Goal: Task Accomplishment & Management: Manage account settings

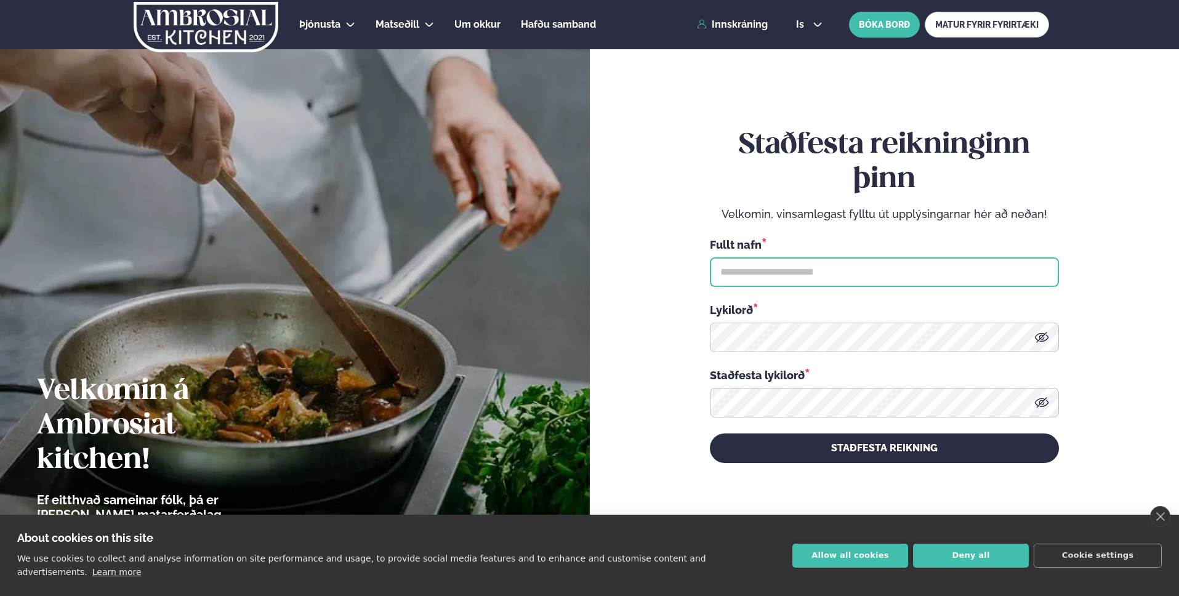
click at [777, 280] on input "text" at bounding box center [884, 272] width 349 height 30
type input "**********"
click at [1100, 308] on form "**********" at bounding box center [885, 296] width 516 height 552
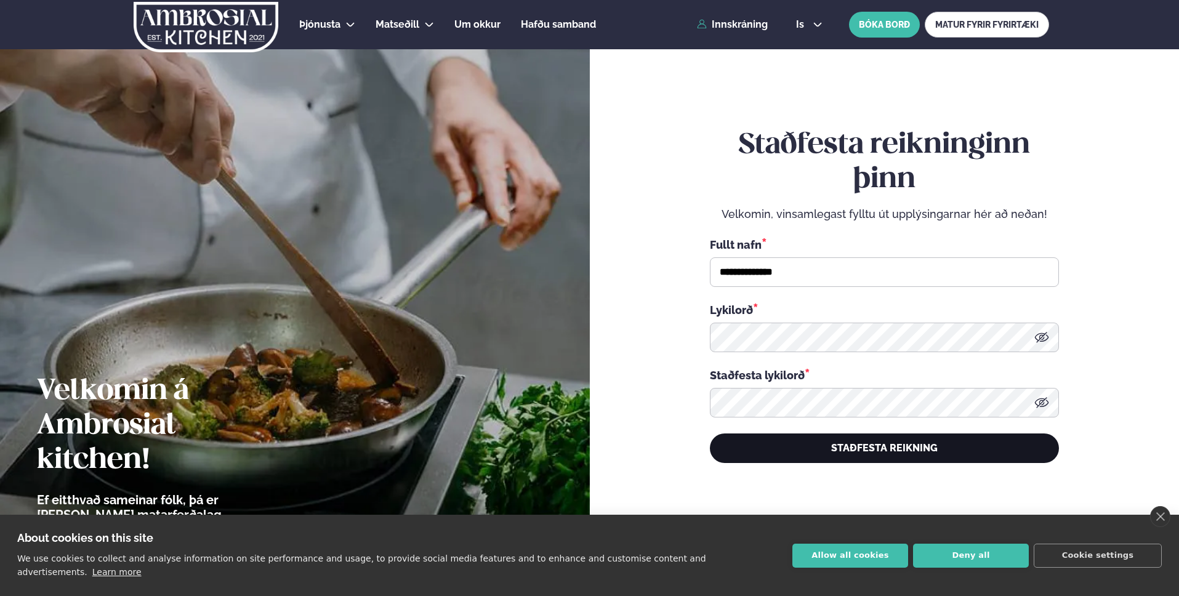
click at [857, 453] on button "STAÐFESTA REIKNING" at bounding box center [884, 449] width 349 height 30
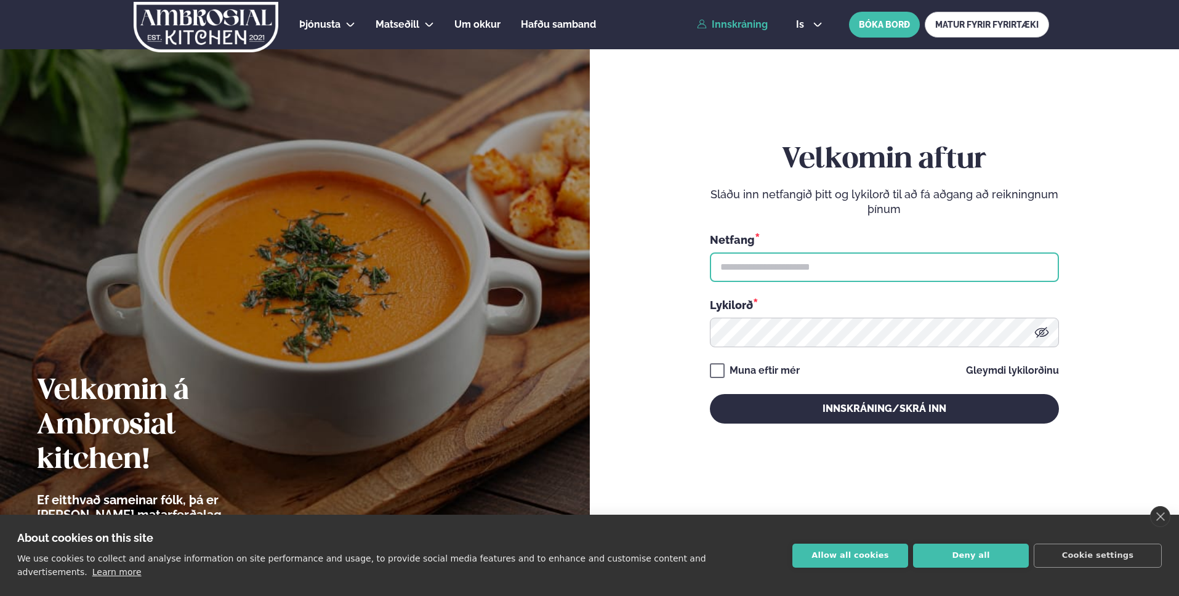
click at [858, 273] on input "text" at bounding box center [884, 267] width 349 height 30
type input "**********"
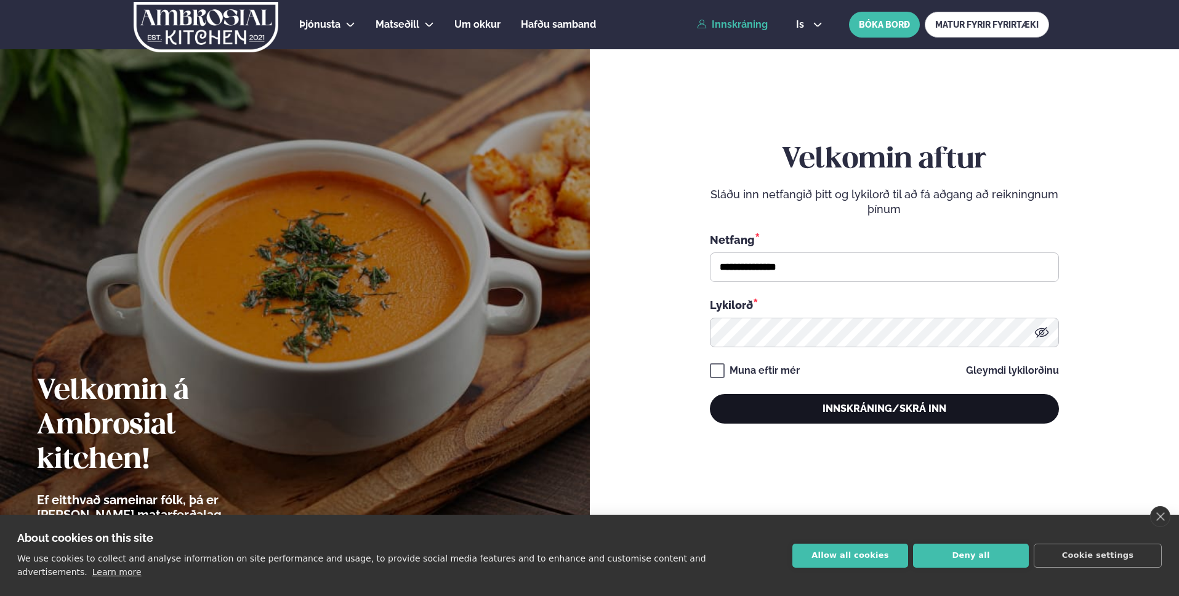
click at [850, 413] on button "Innskráning/Skrá inn" at bounding box center [884, 409] width 349 height 30
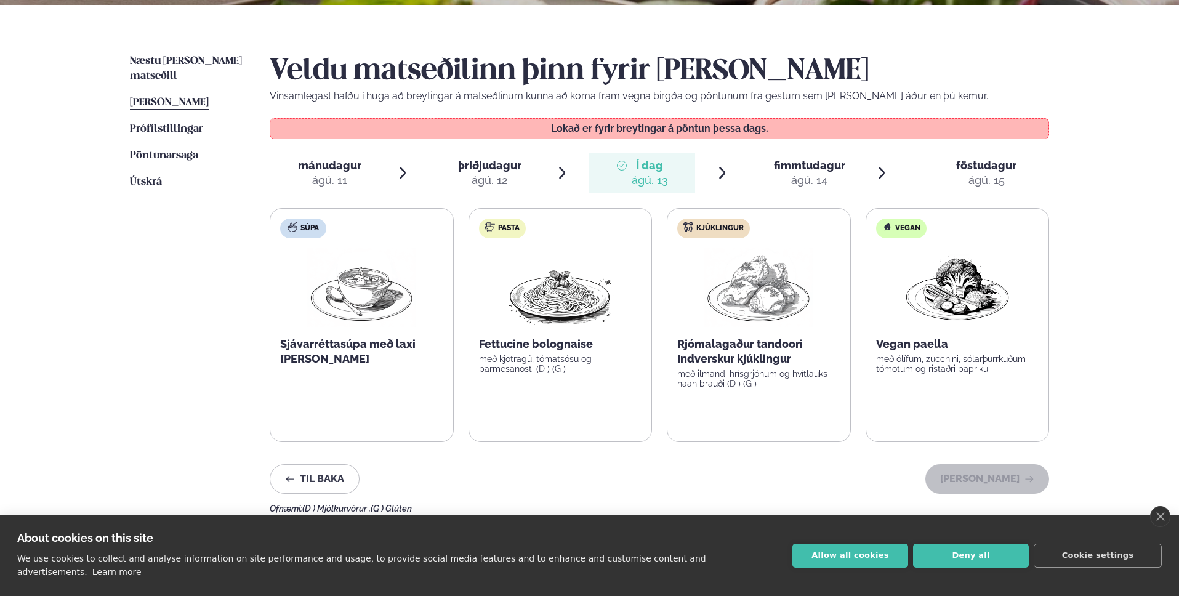
scroll to position [252, 0]
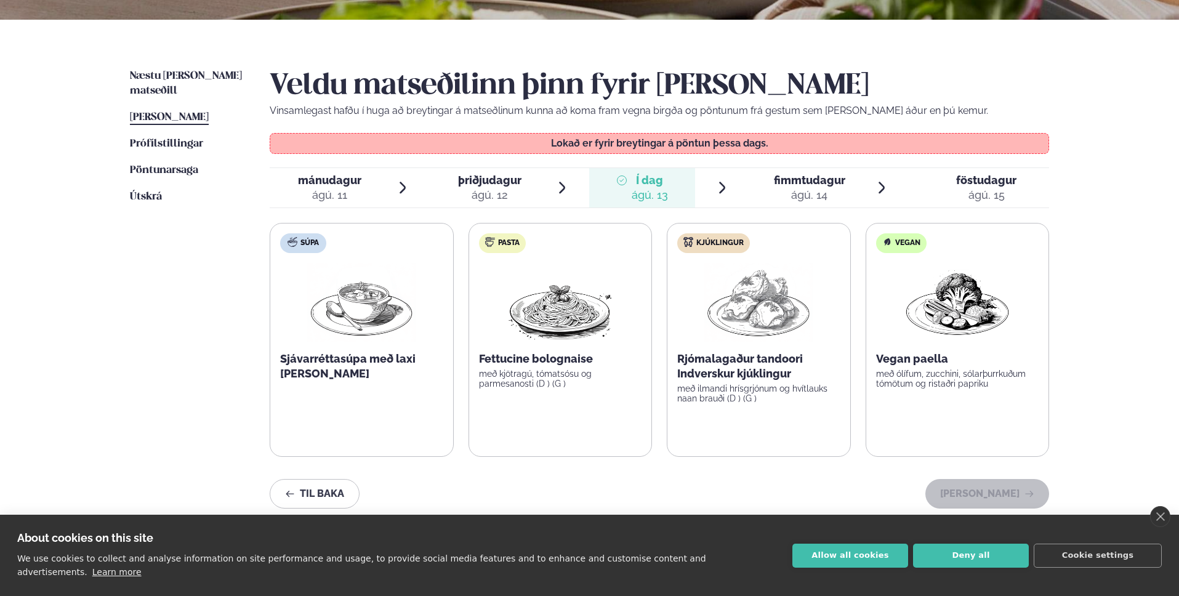
click at [888, 190] on icon at bounding box center [882, 187] width 15 height 15
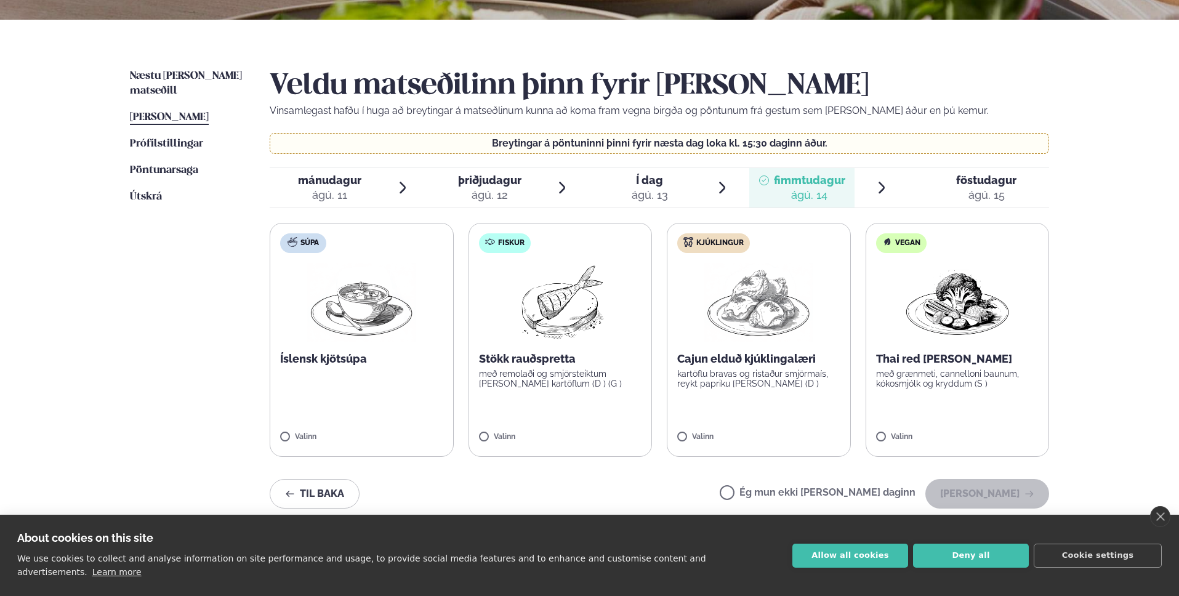
click at [970, 192] on div "ágú. 15" at bounding box center [986, 195] width 60 height 15
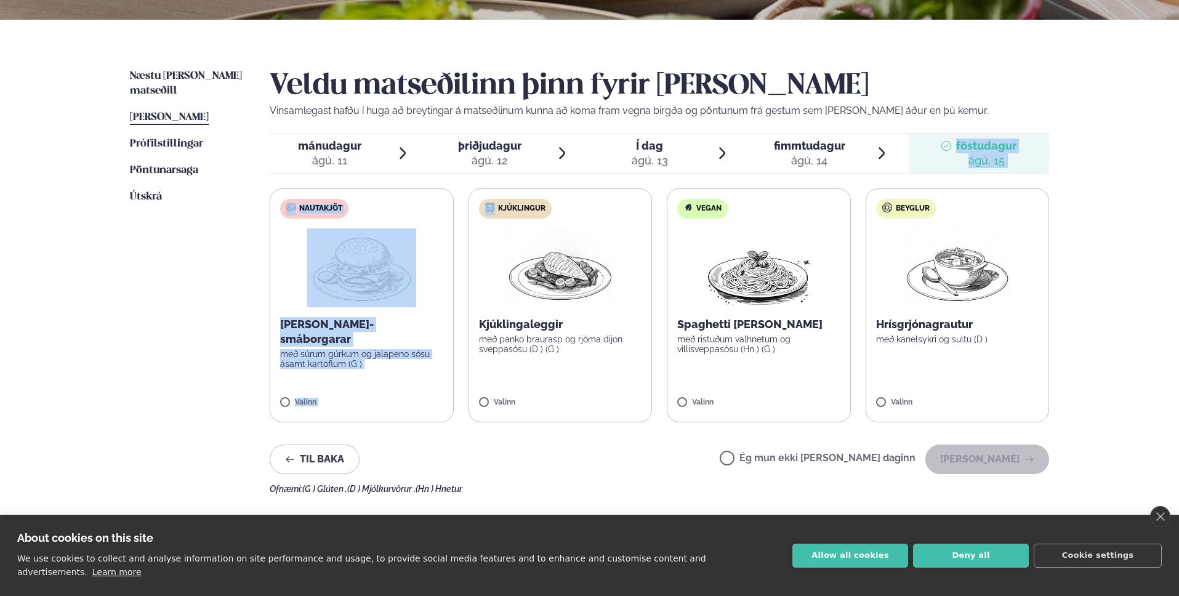
drag, startPoint x: 845, startPoint y: 155, endPoint x: 499, endPoint y: 177, distance: 346.2
click at [499, 177] on div "Veldu matseðilinn þinn fyrir [PERSON_NAME] Vinsamlegast hafðu í huga að breytin…" at bounding box center [660, 281] width 780 height 425
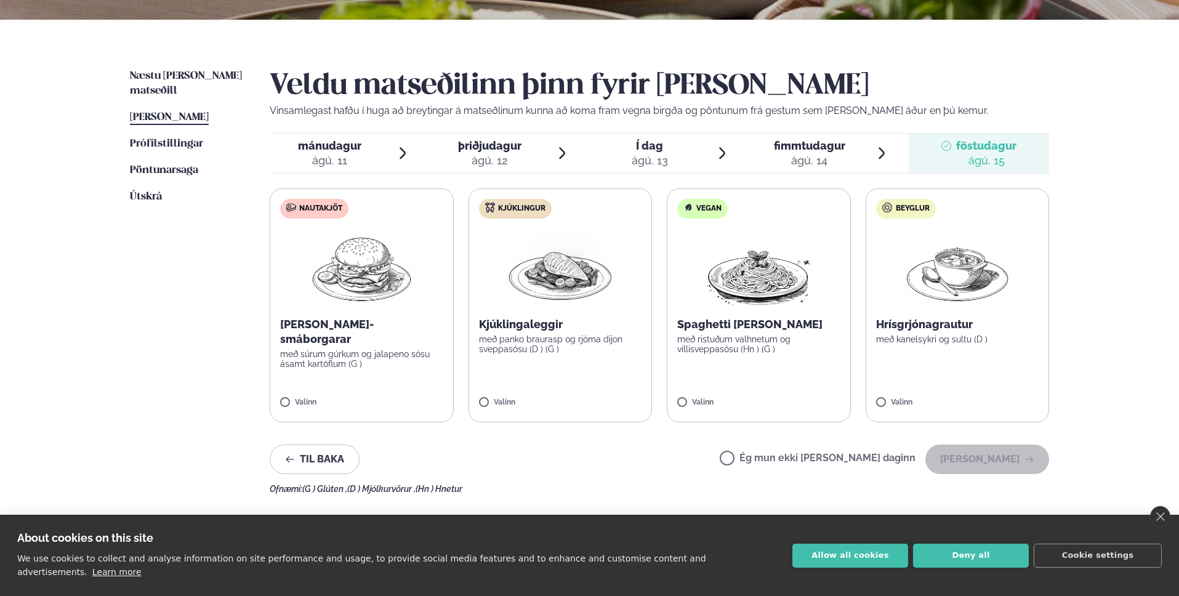
click at [1033, 103] on p "Vinsamlegast hafðu í huga að breytingar á matseðlinum kunna að koma fram vegna …" at bounding box center [660, 110] width 780 height 15
click at [194, 76] on span "Næstu [PERSON_NAME] matseðill" at bounding box center [186, 83] width 112 height 25
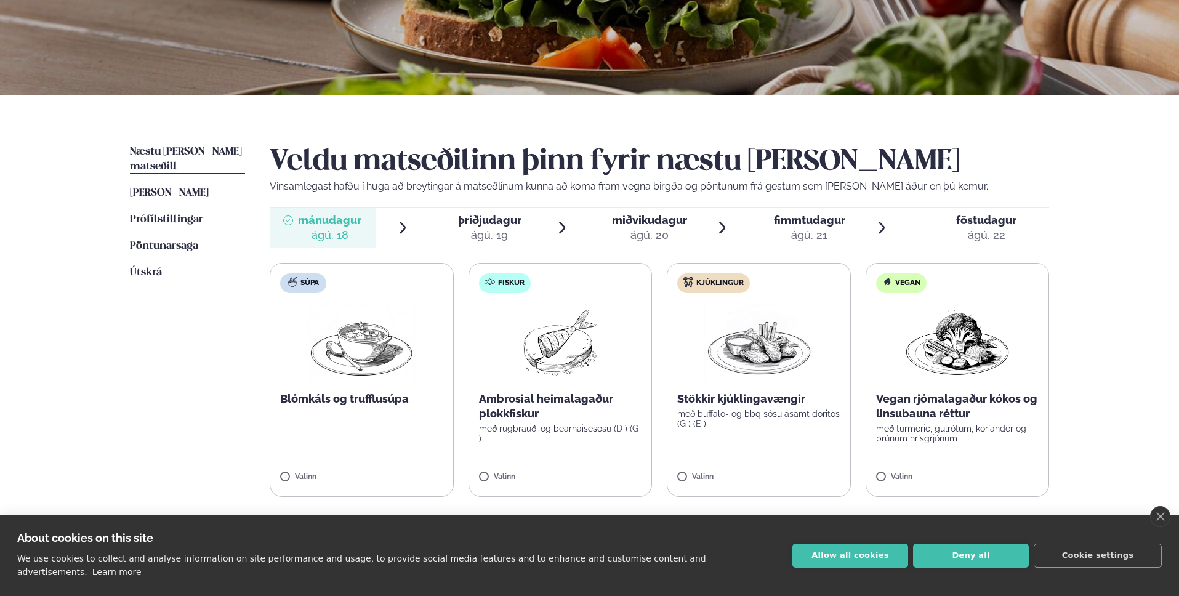
scroll to position [203, 0]
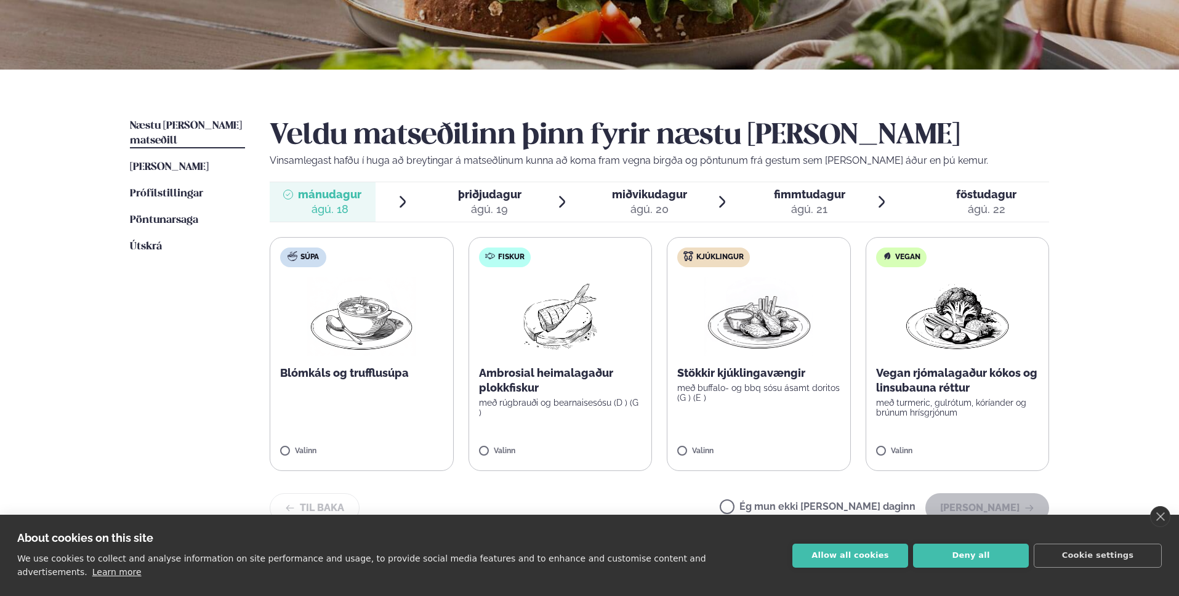
click at [813, 201] on div "fimmtudagur fim. [DATE]" at bounding box center [809, 202] width 71 height 30
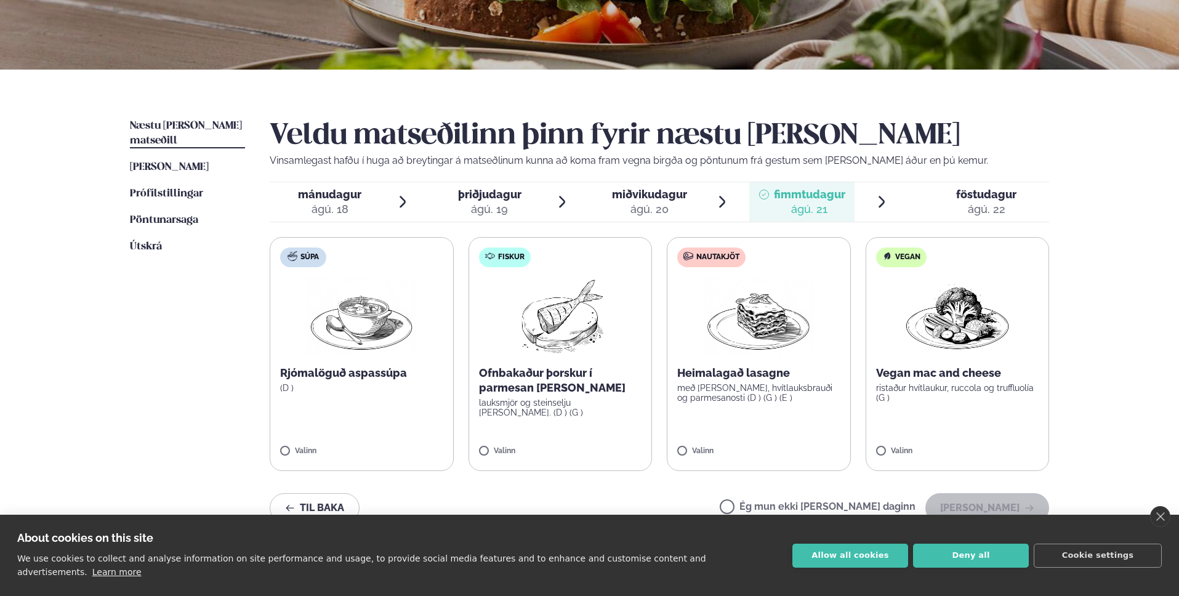
click at [663, 212] on div "ágú. 20" at bounding box center [649, 209] width 75 height 15
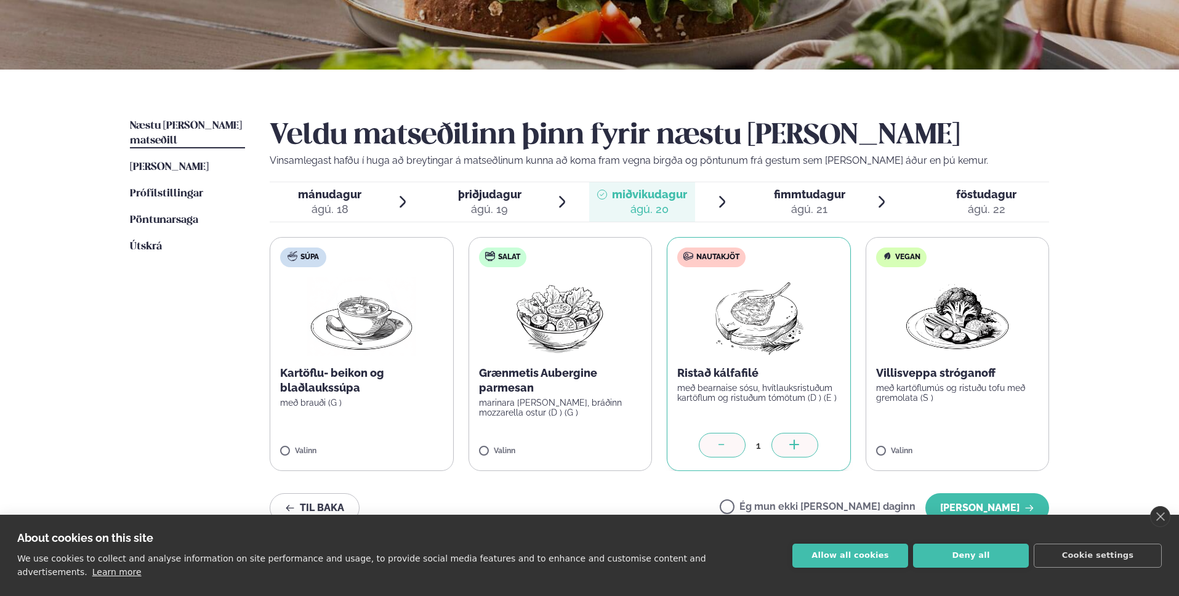
click at [809, 211] on div "ágú. 21" at bounding box center [809, 209] width 71 height 15
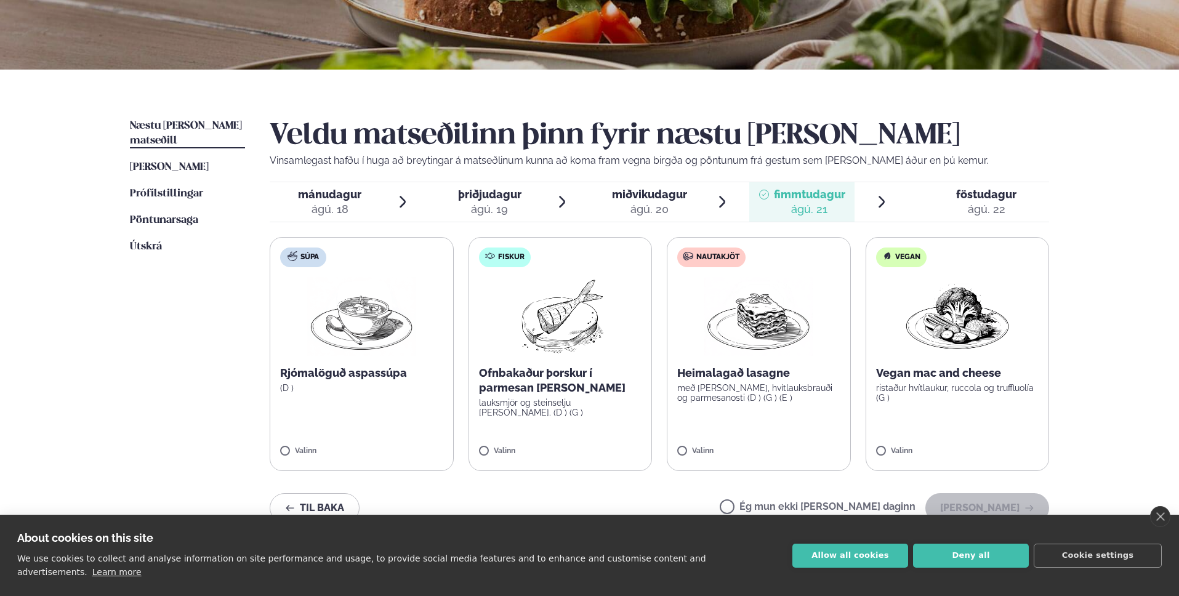
click at [310, 203] on div "ágú. 18" at bounding box center [329, 209] width 63 height 15
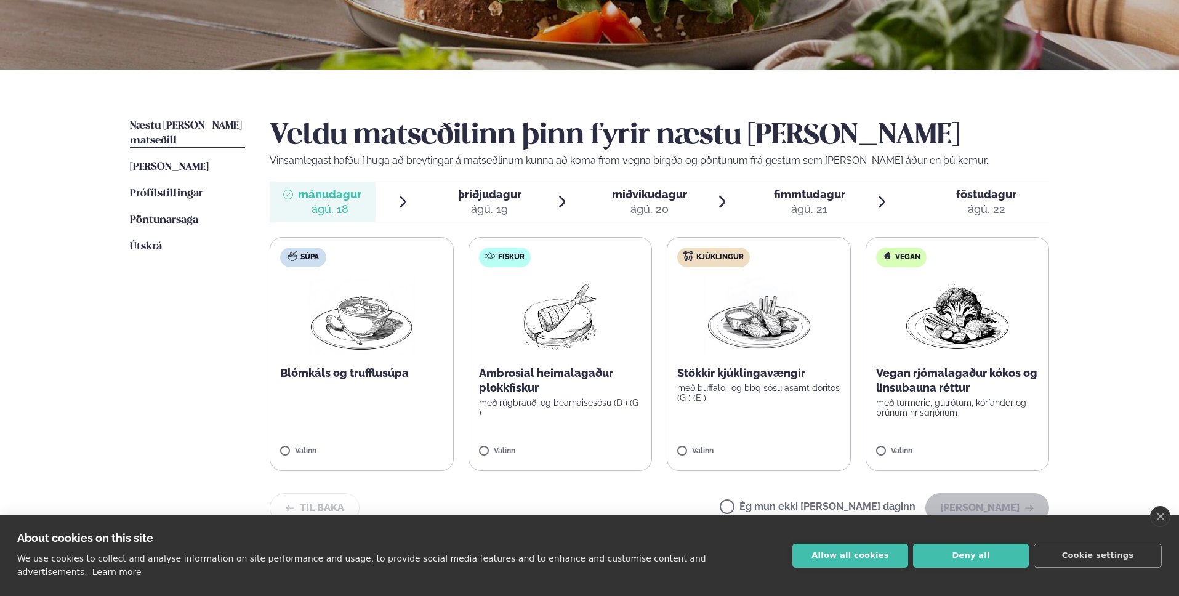
click at [774, 513] on label "Ég mun ekki [PERSON_NAME] daginn" at bounding box center [818, 508] width 196 height 13
click at [525, 210] on span "þriðjudagur þri. [DATE]" at bounding box center [483, 201] width 106 height 39
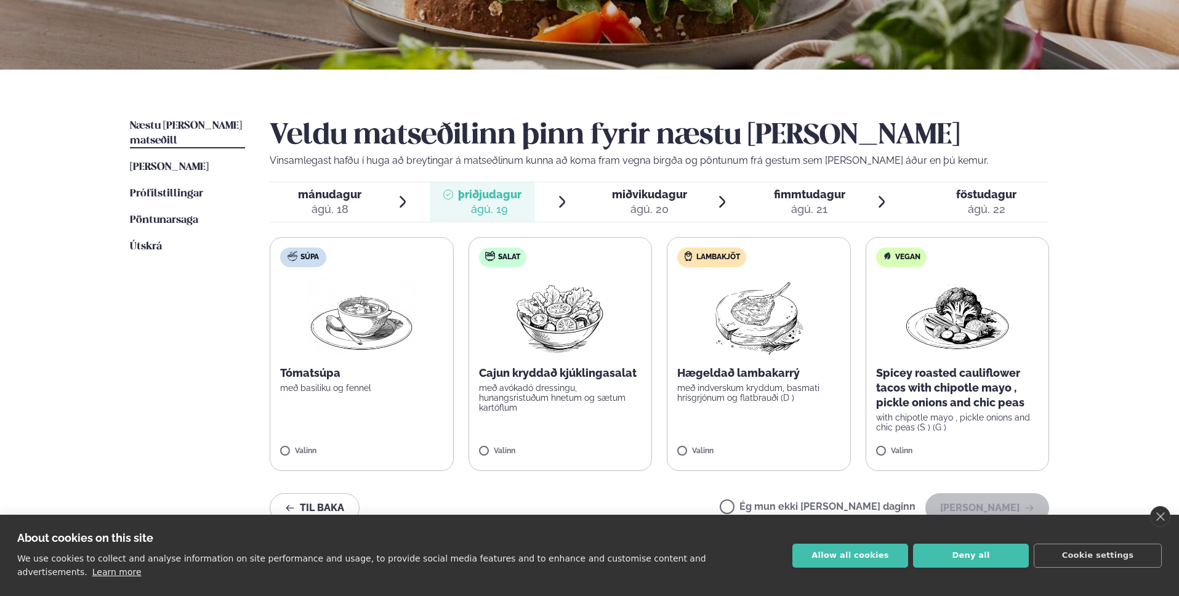
click at [783, 509] on label "Ég mun ekki [PERSON_NAME] daginn" at bounding box center [818, 508] width 196 height 13
click at [384, 202] on li "mánudagur mán. [DATE]" at bounding box center [340, 201] width 140 height 39
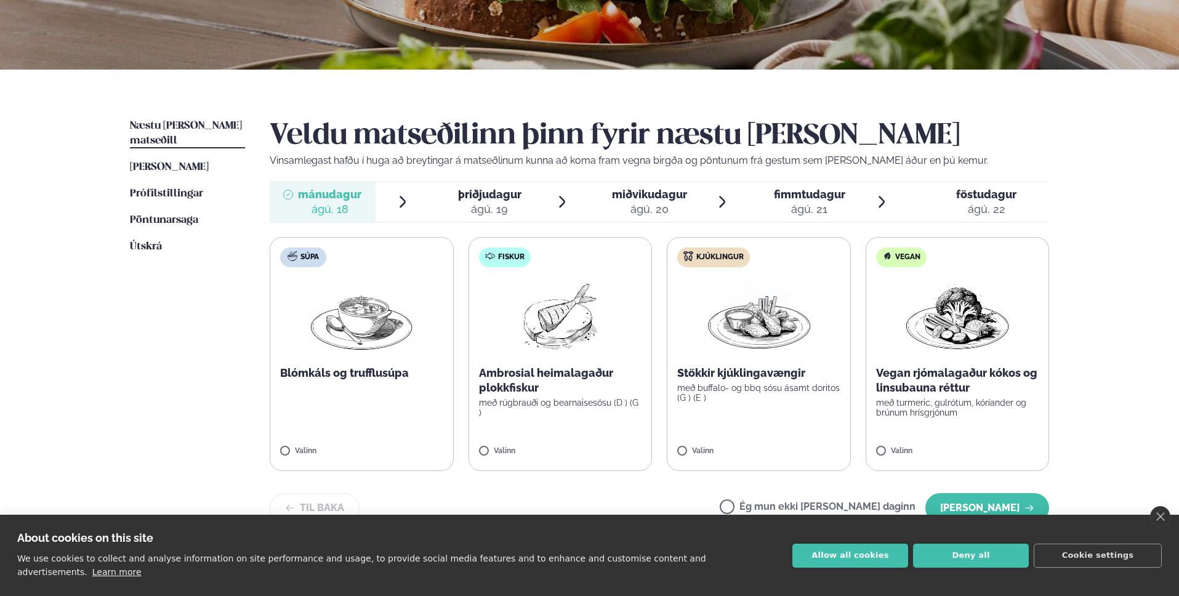
click at [580, 209] on ul "mánudagur mán. [DATE] þriðjudagur þri. [DATE] miðvikudagur mið. [DATE] fimmtuda…" at bounding box center [660, 201] width 780 height 39
click at [523, 207] on span "þriðjudagur þri. [DATE]" at bounding box center [483, 201] width 106 height 39
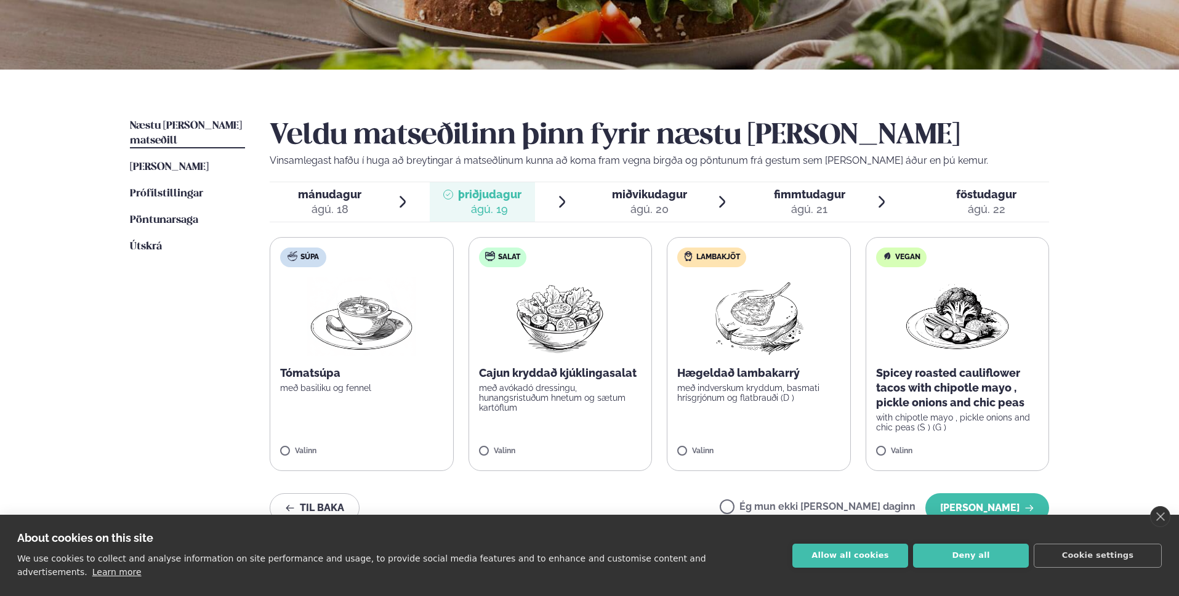
click at [617, 203] on div "ágú. 20" at bounding box center [649, 209] width 75 height 15
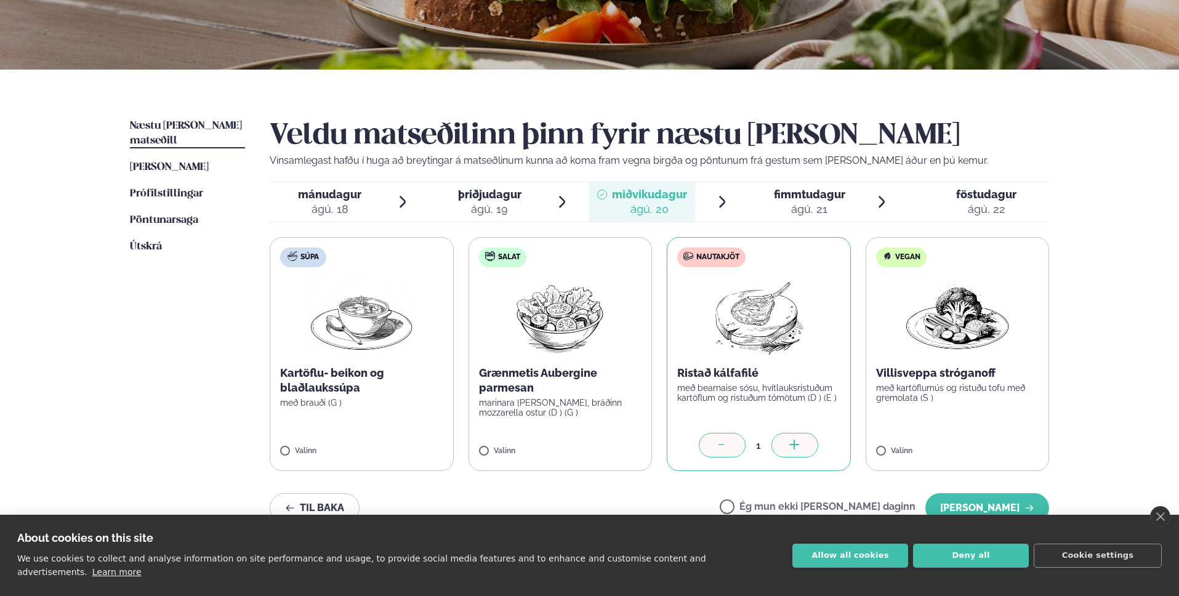
click at [802, 207] on div "ágú. 21" at bounding box center [809, 209] width 71 height 15
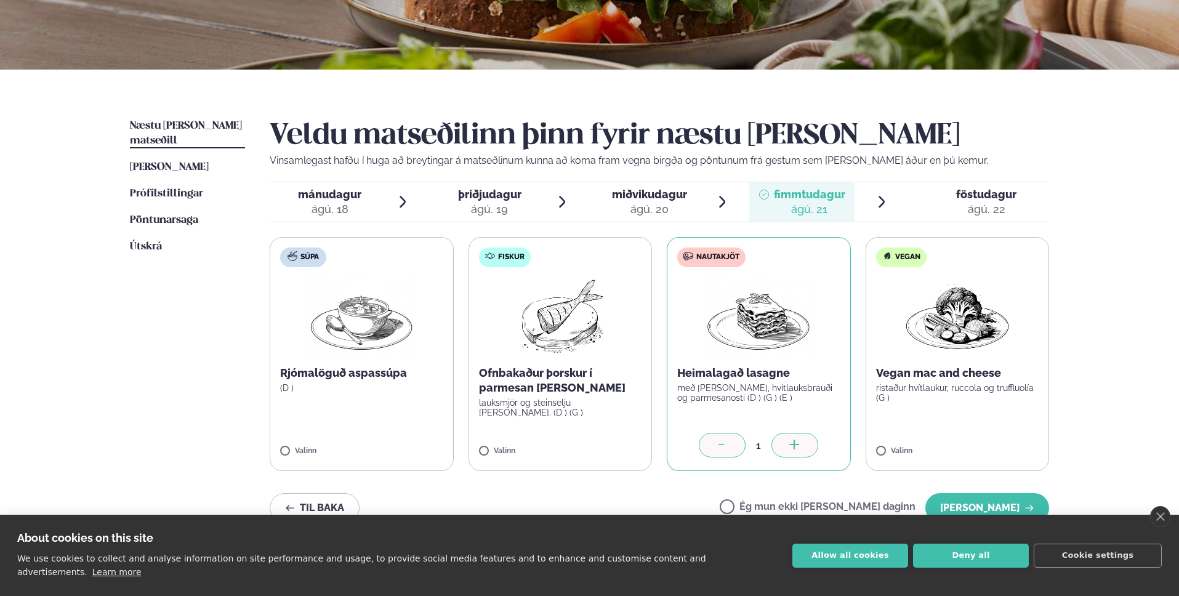
click at [683, 206] on div "ágú. 20" at bounding box center [649, 209] width 75 height 15
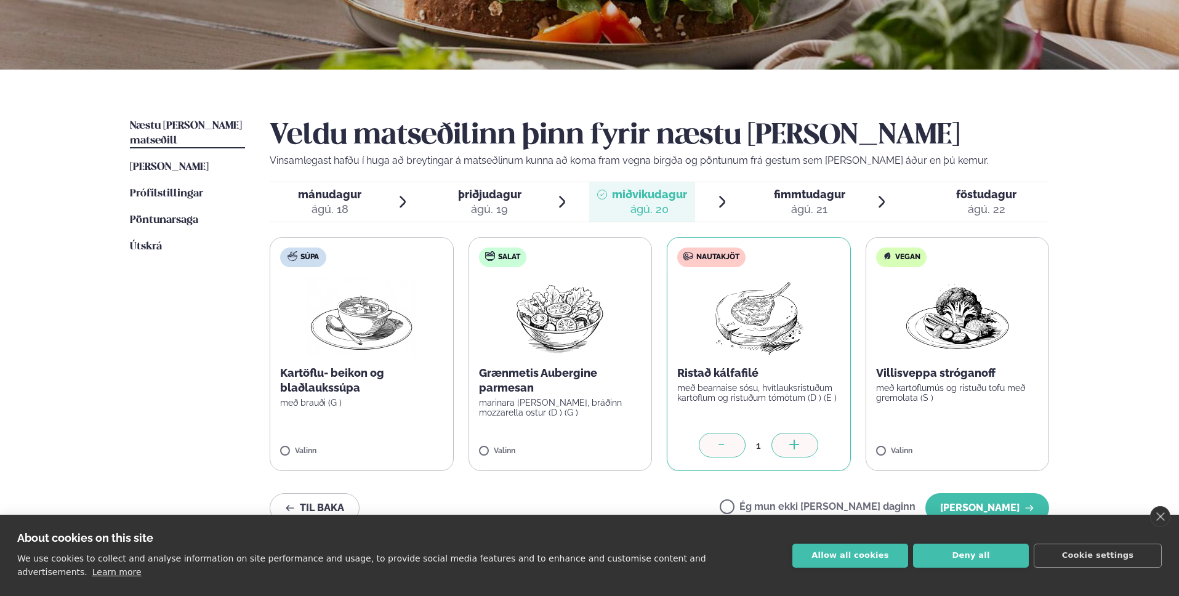
click at [795, 211] on div "ágú. 21" at bounding box center [809, 209] width 71 height 15
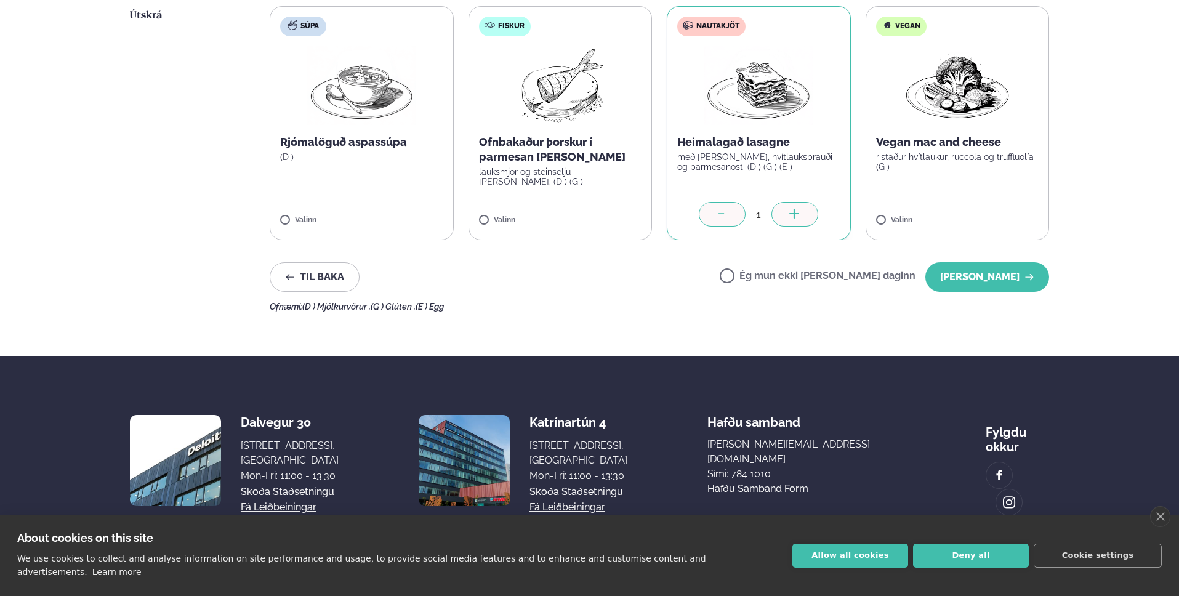
scroll to position [214, 0]
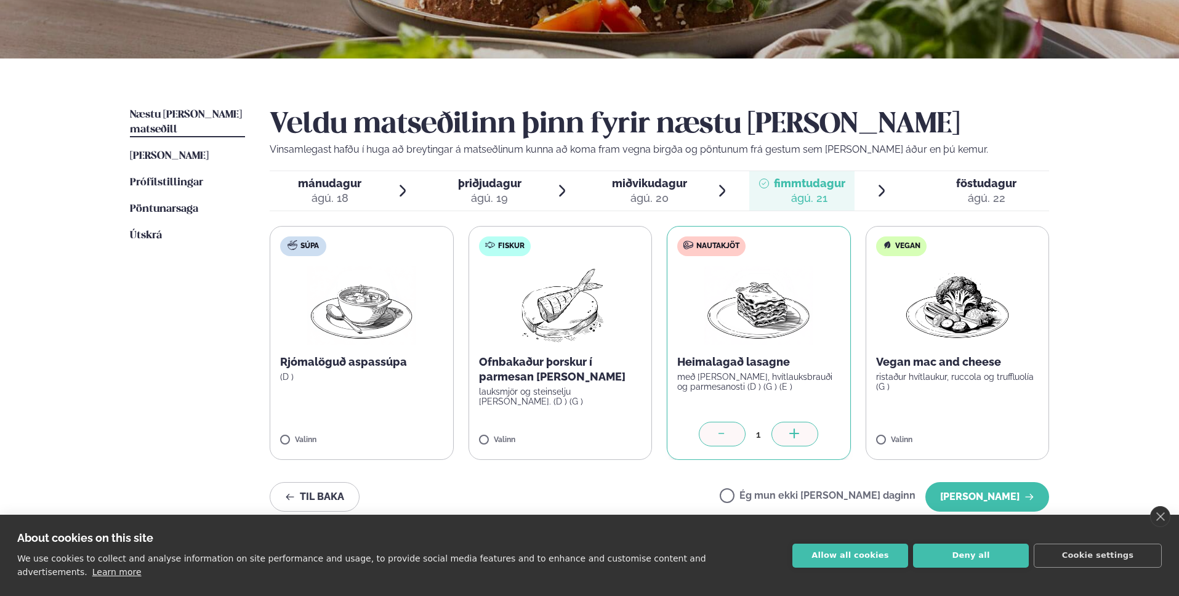
click at [676, 184] on span "miðvikudagur" at bounding box center [649, 183] width 75 height 13
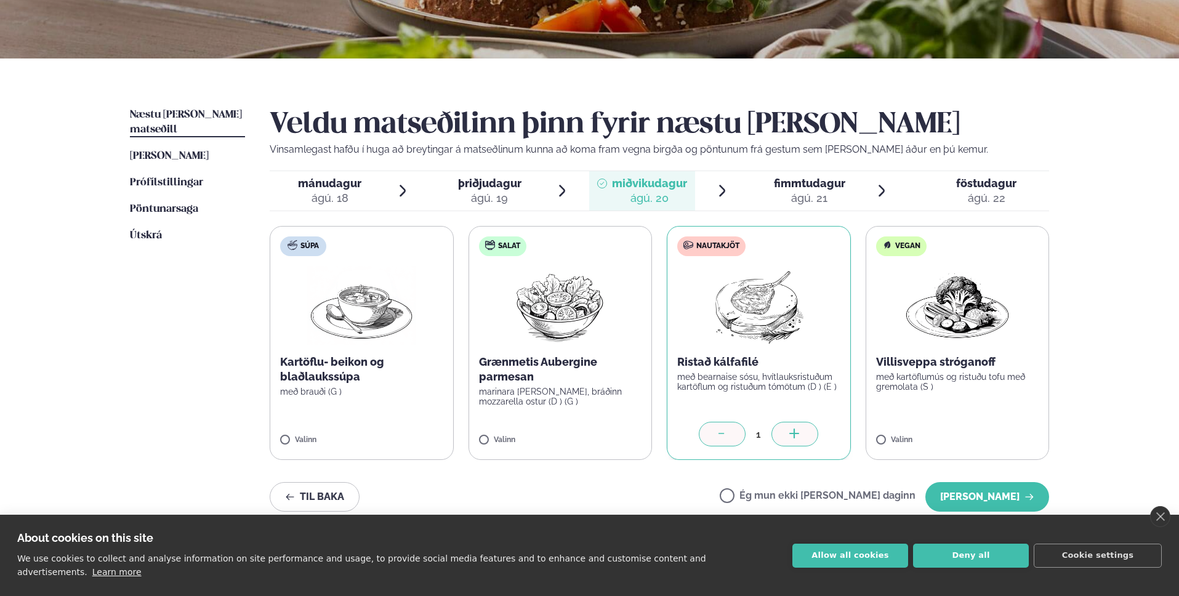
click at [785, 189] on span "fimmtudagur" at bounding box center [809, 183] width 71 height 13
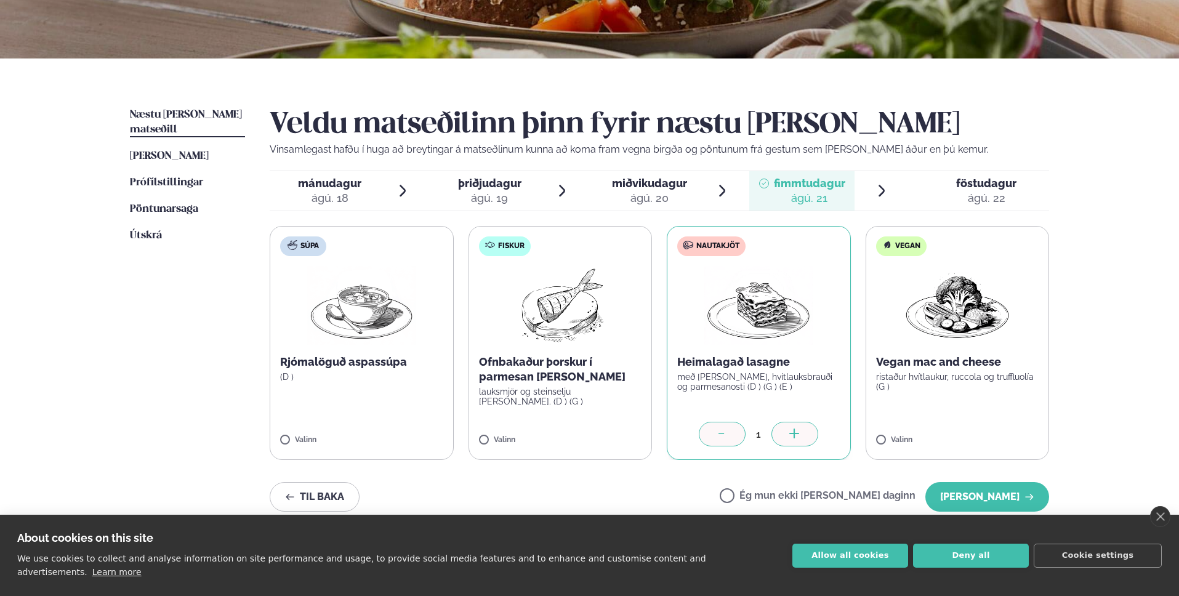
click at [961, 193] on div "ágú. 22" at bounding box center [986, 198] width 60 height 15
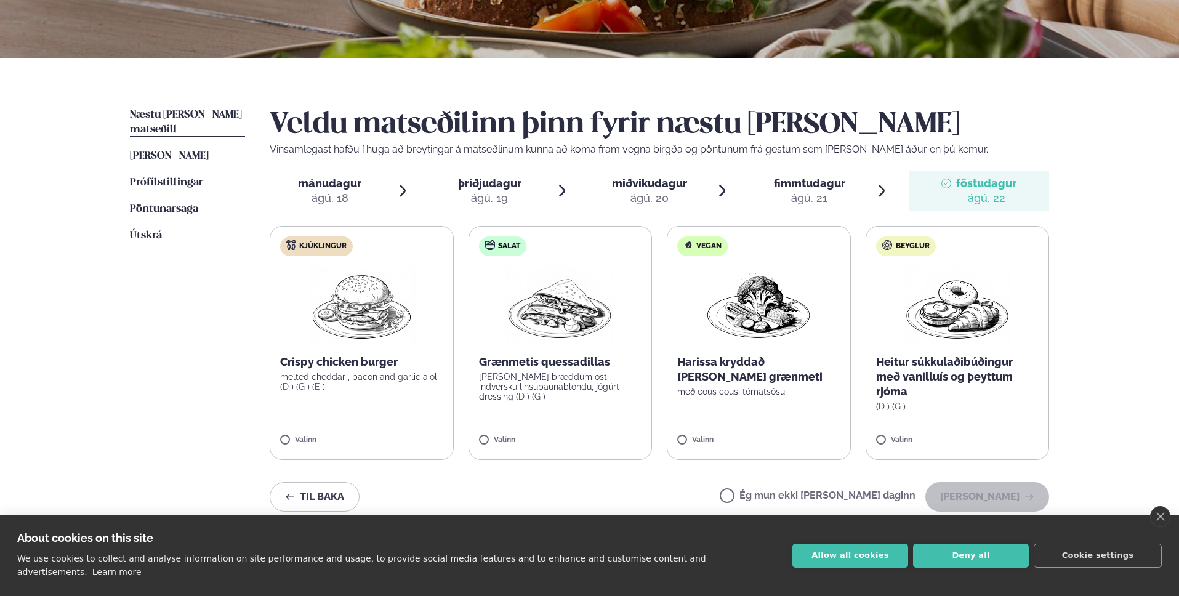
click at [786, 492] on label "Ég mun ekki [PERSON_NAME] daginn" at bounding box center [818, 497] width 196 height 13
click at [650, 206] on span "miðvikudagur mið. [DATE]" at bounding box center [642, 190] width 106 height 39
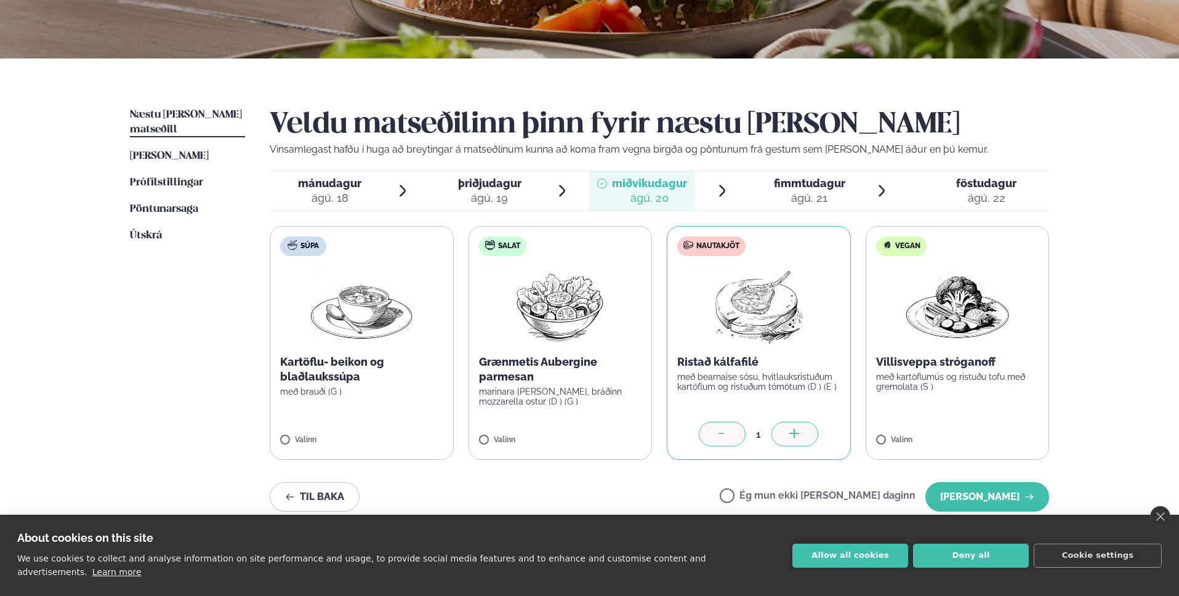
click at [790, 205] on div "ágú. 21" at bounding box center [809, 198] width 71 height 15
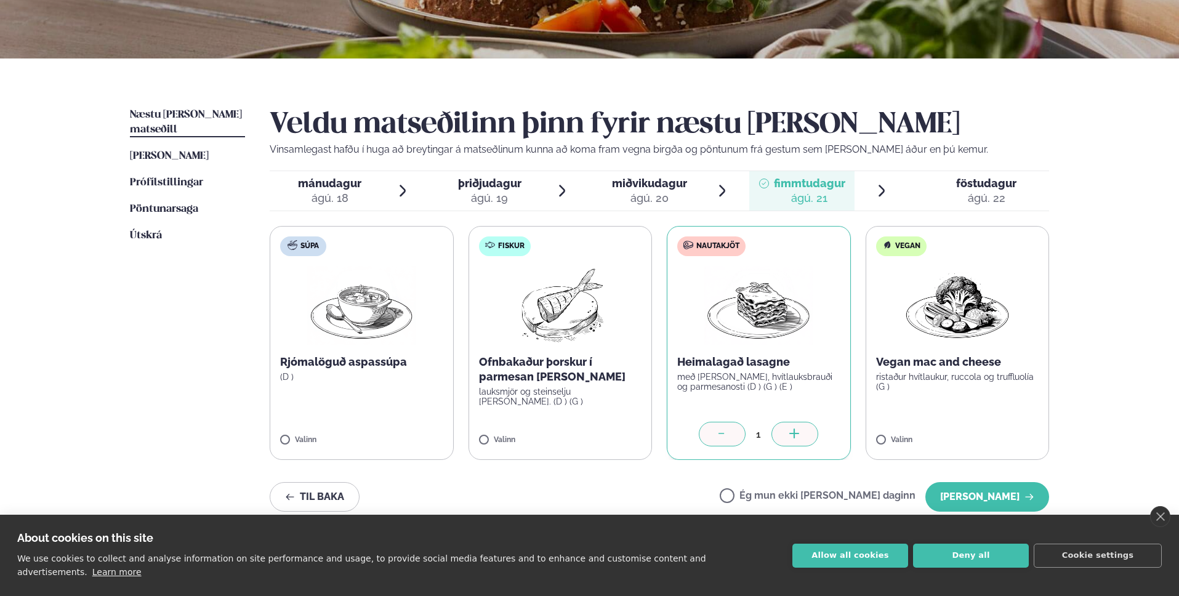
click at [958, 198] on div "ágú. 22" at bounding box center [986, 198] width 60 height 15
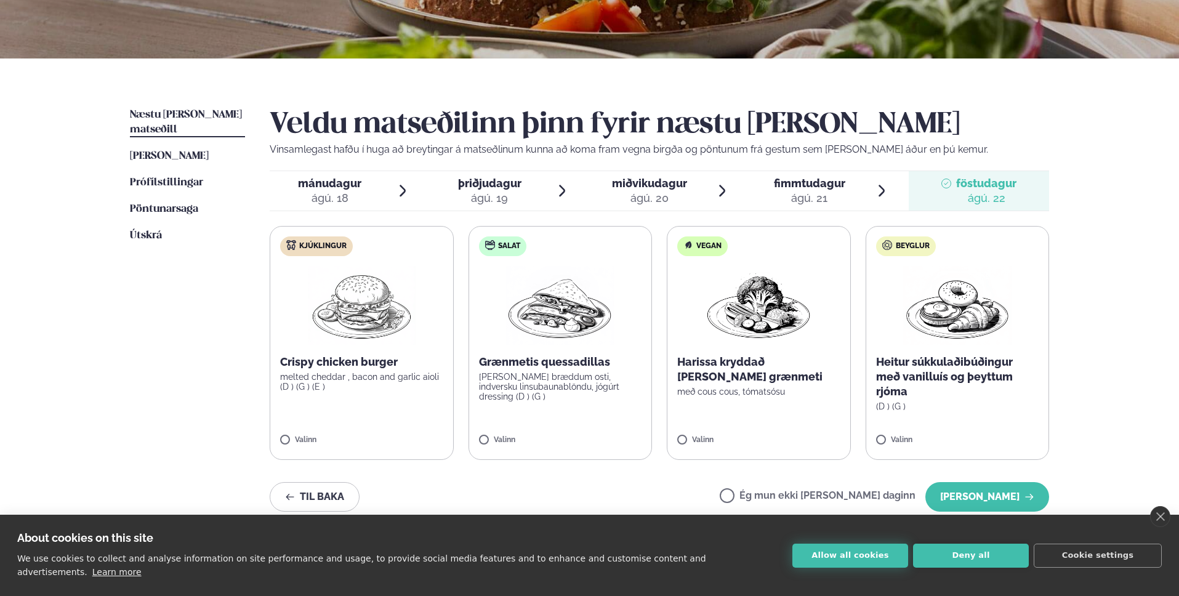
click at [862, 568] on button "Allow all cookies" at bounding box center [851, 556] width 116 height 24
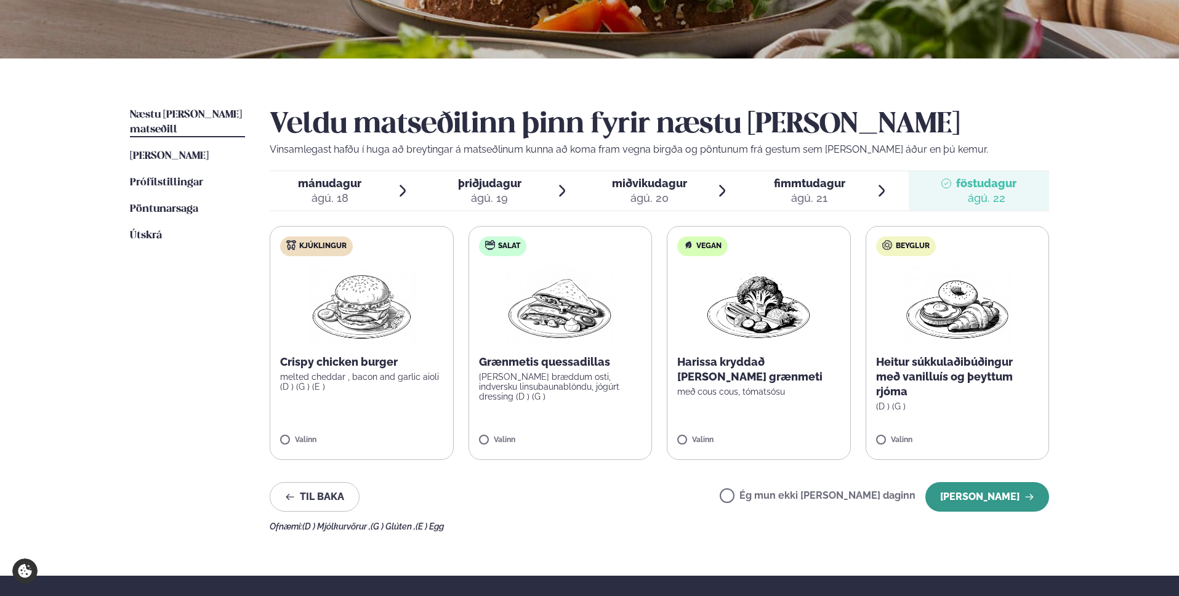
click at [995, 500] on button "[PERSON_NAME]" at bounding box center [988, 497] width 124 height 30
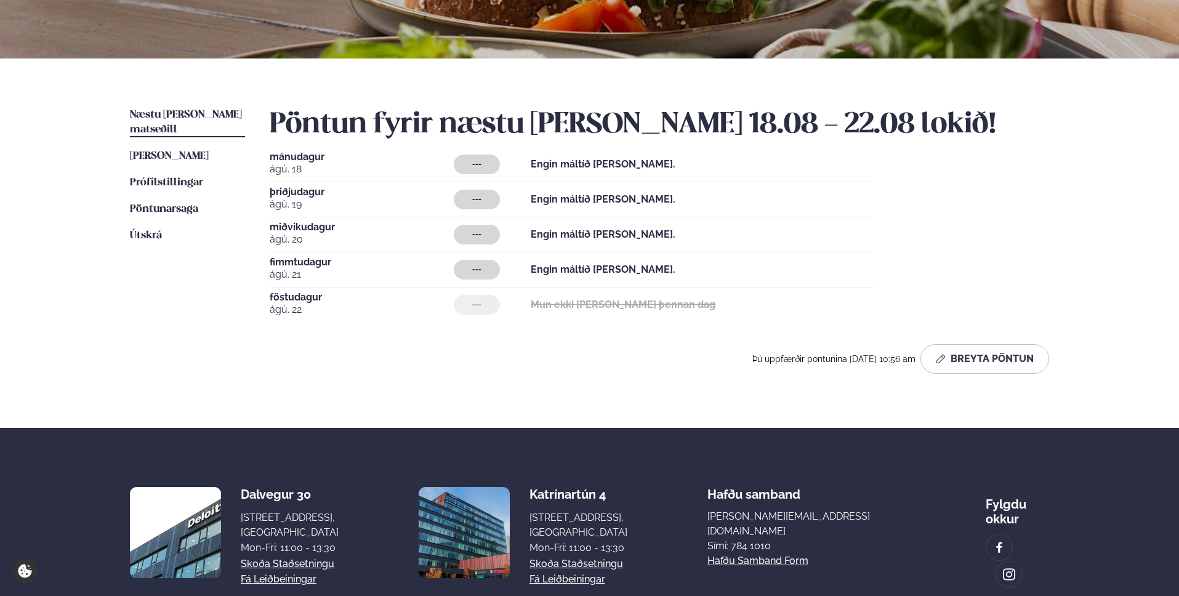
click at [480, 271] on span "---" at bounding box center [476, 270] width 9 height 10
click at [963, 362] on button "Breyta Pöntun" at bounding box center [985, 359] width 129 height 30
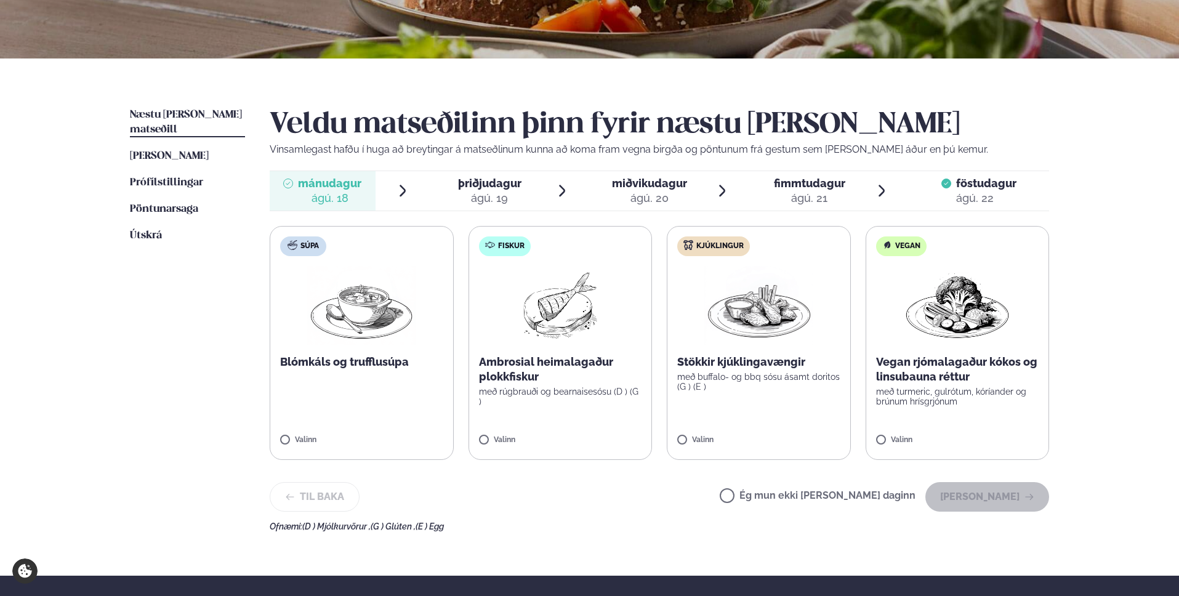
click at [669, 196] on div "ágú. 20" at bounding box center [649, 198] width 75 height 15
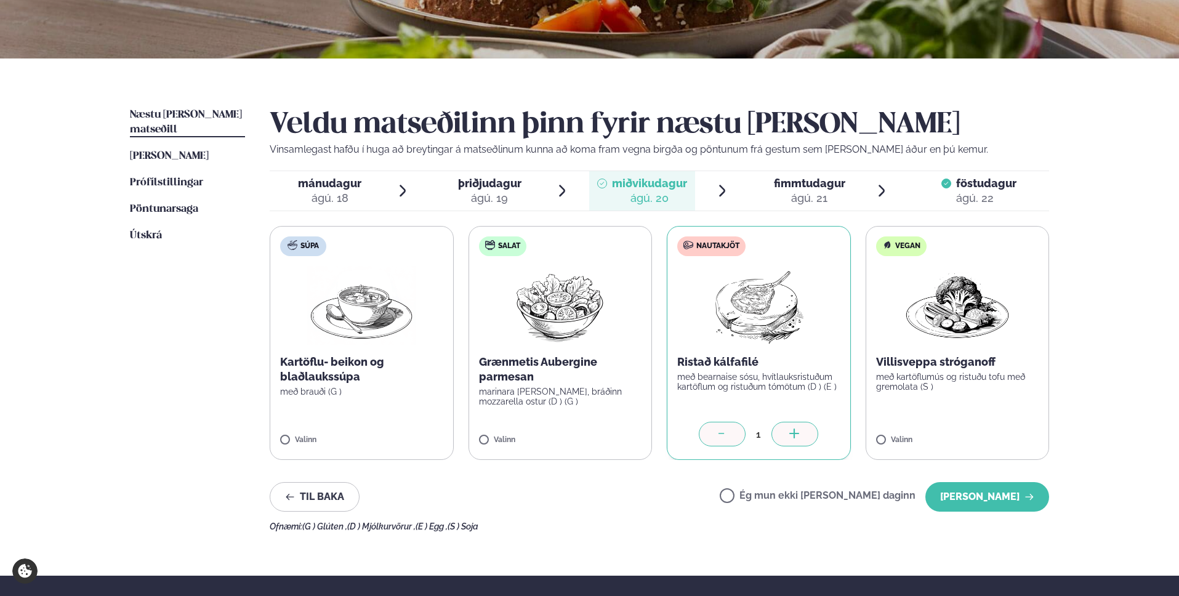
click at [821, 203] on div "ágú. 21" at bounding box center [809, 198] width 71 height 15
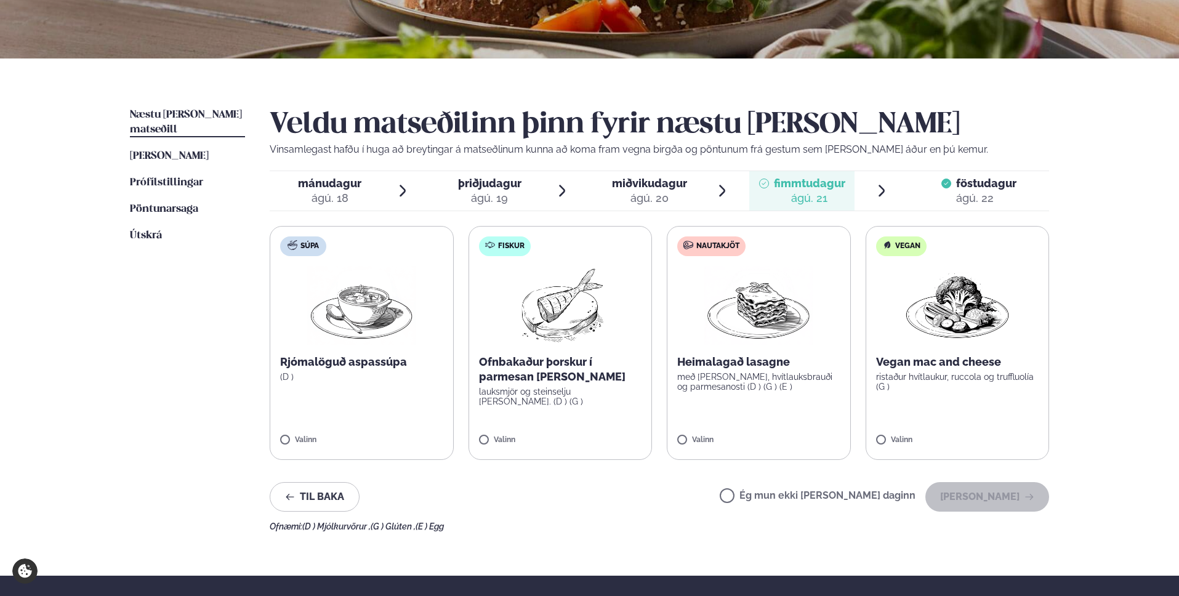
click at [669, 196] on div "ágú. 20" at bounding box center [649, 198] width 75 height 15
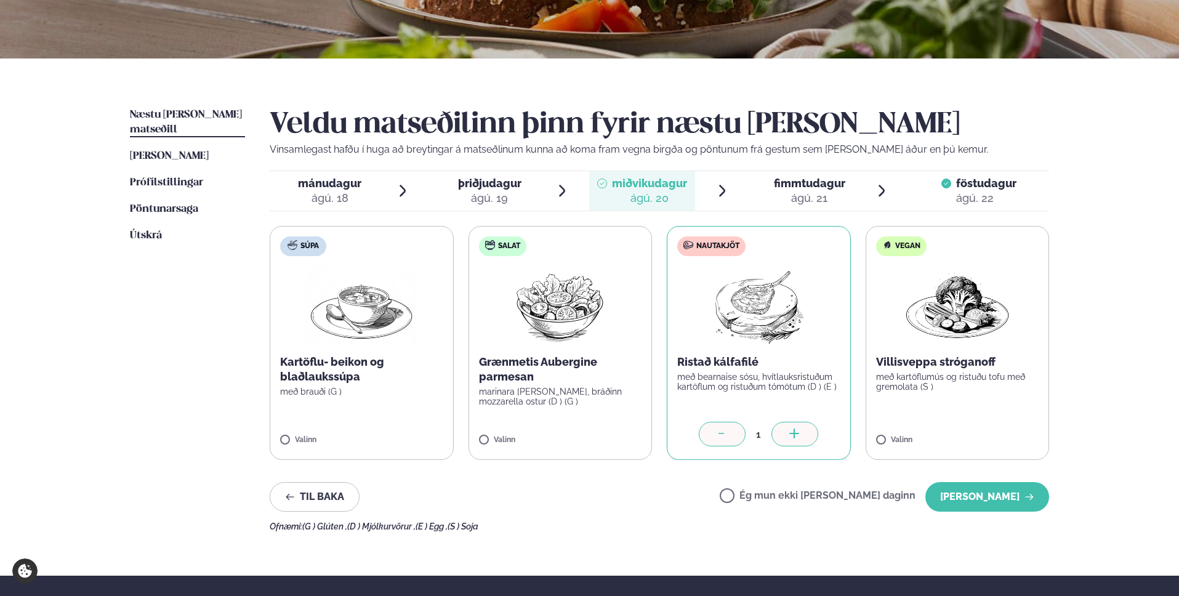
click at [806, 427] on div at bounding box center [795, 434] width 47 height 25
click at [787, 436] on div at bounding box center [795, 434] width 47 height 25
click at [727, 432] on icon at bounding box center [722, 435] width 12 height 12
click at [984, 491] on button "[PERSON_NAME]" at bounding box center [988, 497] width 124 height 30
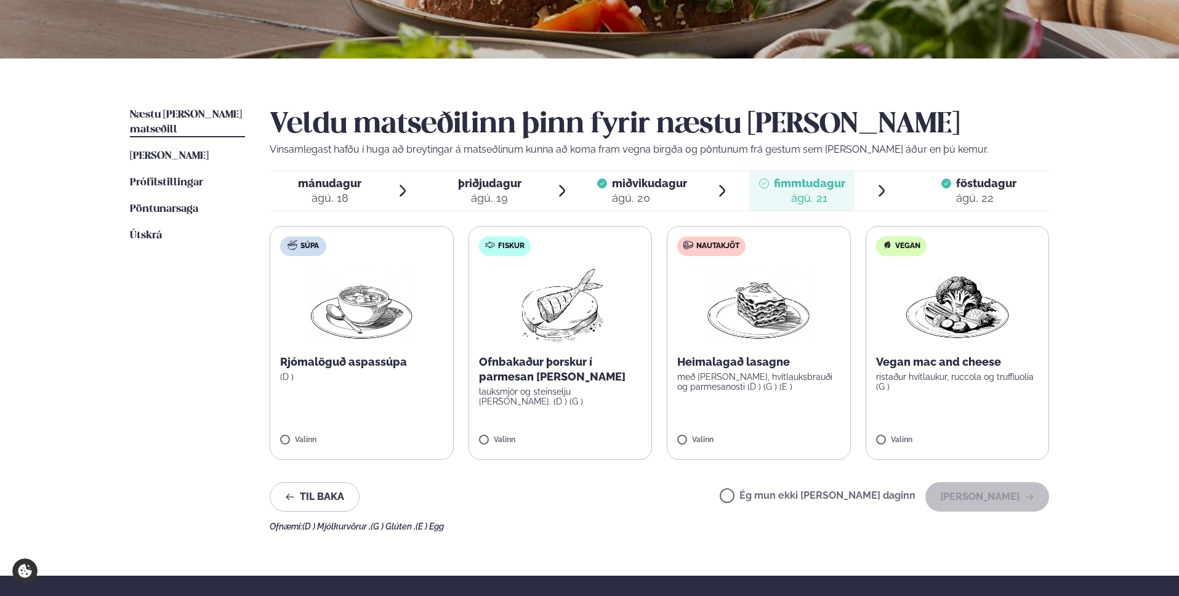
click at [666, 192] on div "ágú. 20" at bounding box center [649, 198] width 75 height 15
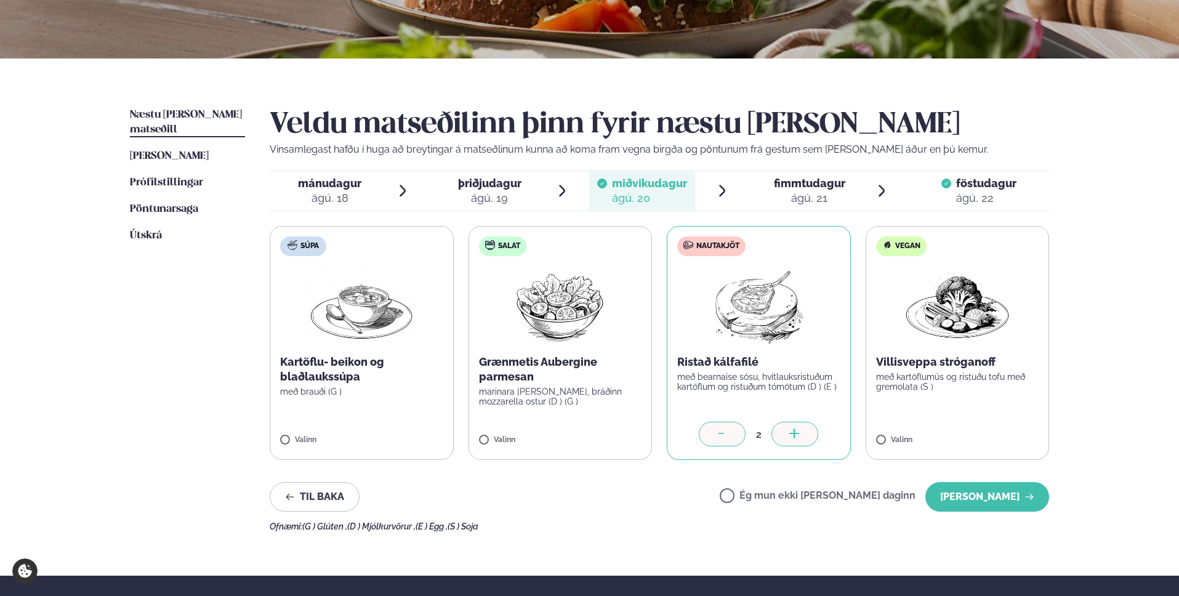
click at [729, 443] on div at bounding box center [722, 434] width 47 height 25
click at [996, 504] on button "[PERSON_NAME]" at bounding box center [988, 497] width 124 height 30
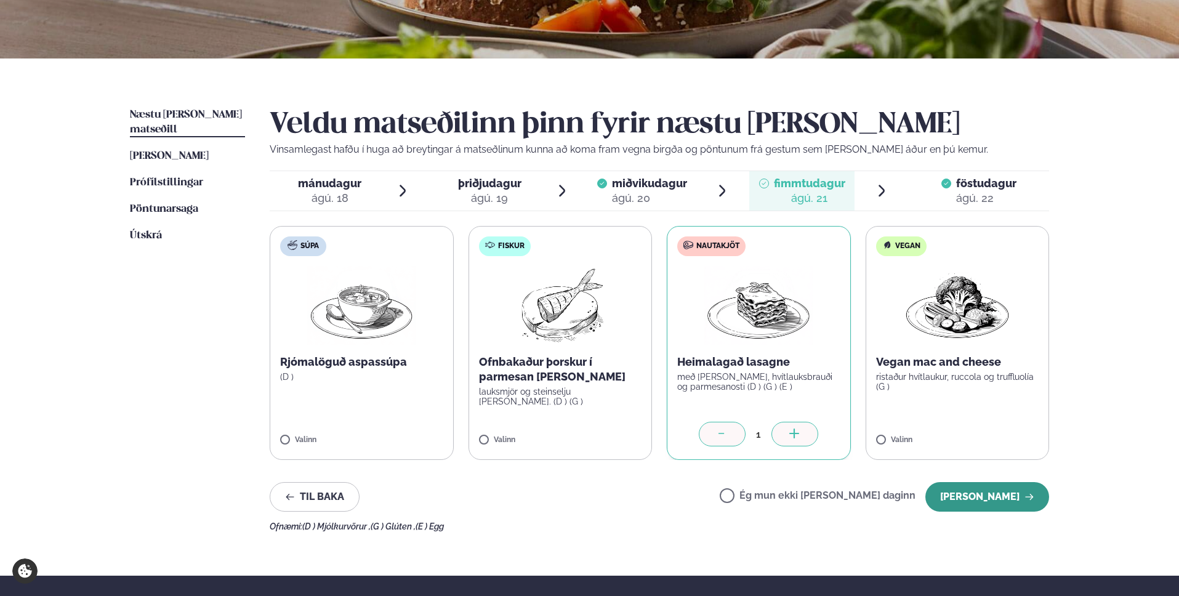
click at [984, 493] on button "[PERSON_NAME]" at bounding box center [988, 497] width 124 height 30
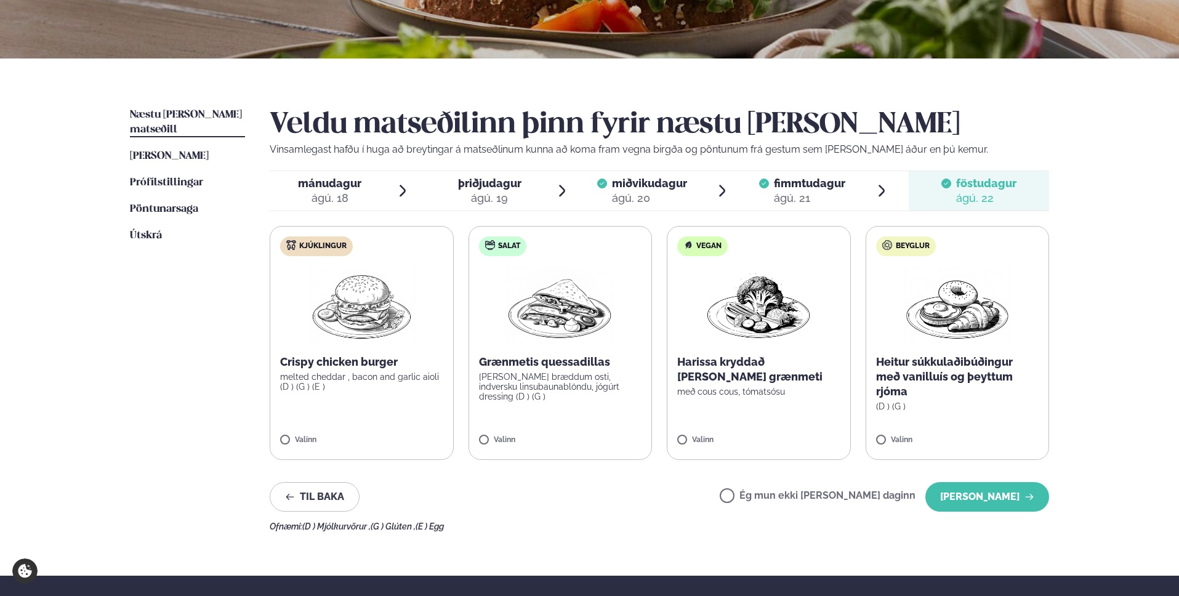
click at [518, 177] on span "þriðjudagur" at bounding box center [489, 183] width 63 height 13
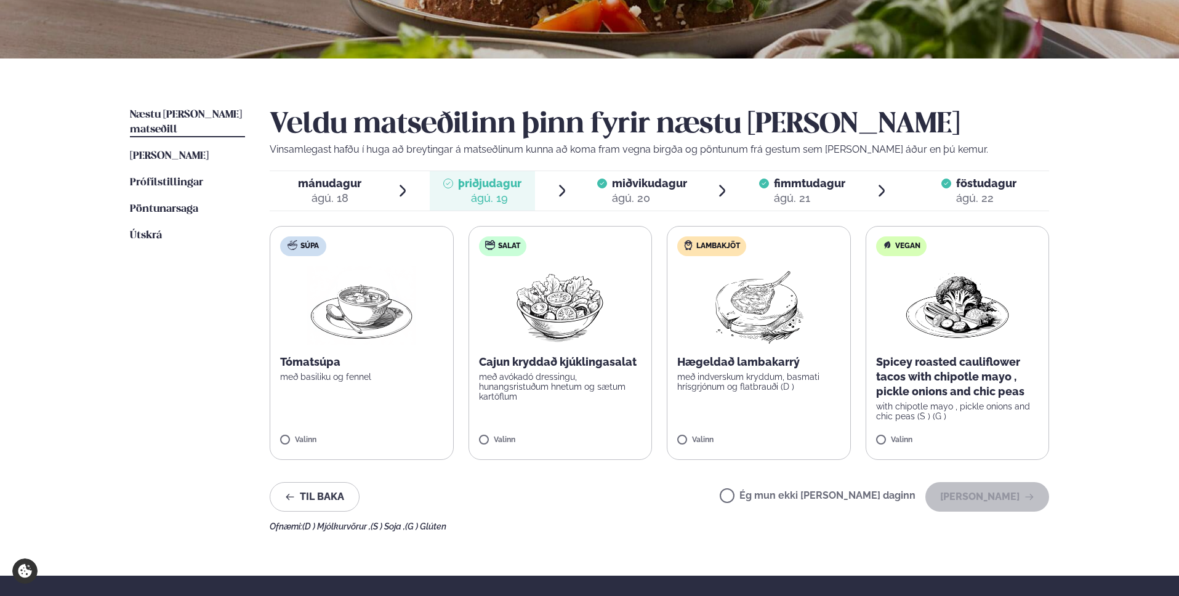
click at [769, 492] on label "Ég mun ekki [PERSON_NAME] daginn" at bounding box center [818, 497] width 196 height 13
click at [1003, 502] on button "[PERSON_NAME]" at bounding box center [988, 497] width 124 height 30
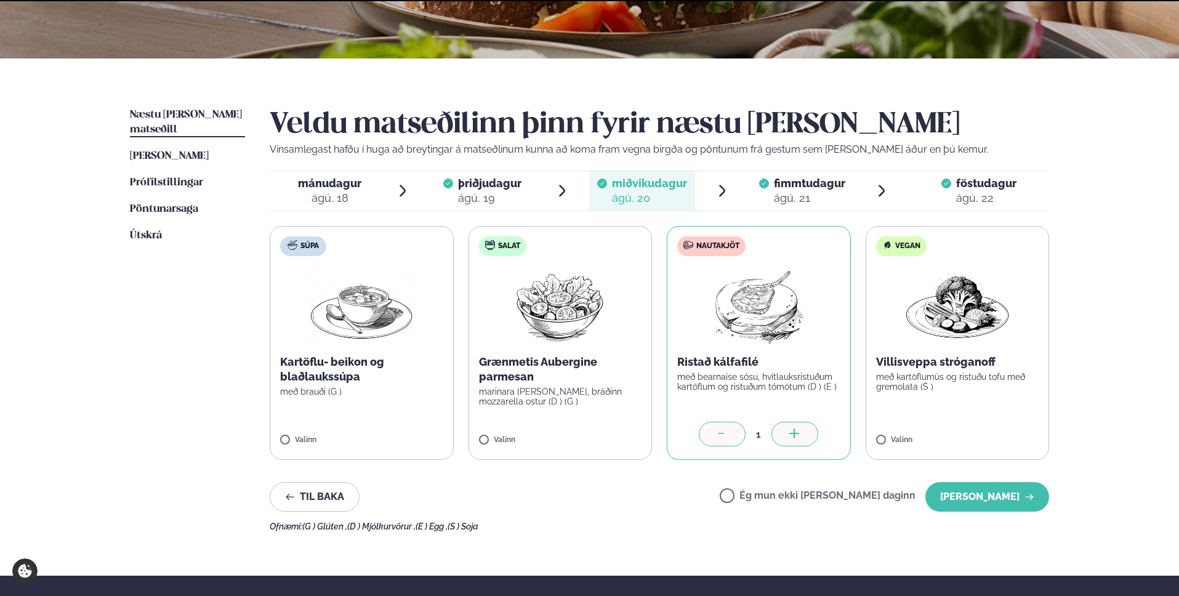
click at [359, 188] on span "mánudagur" at bounding box center [329, 183] width 63 height 13
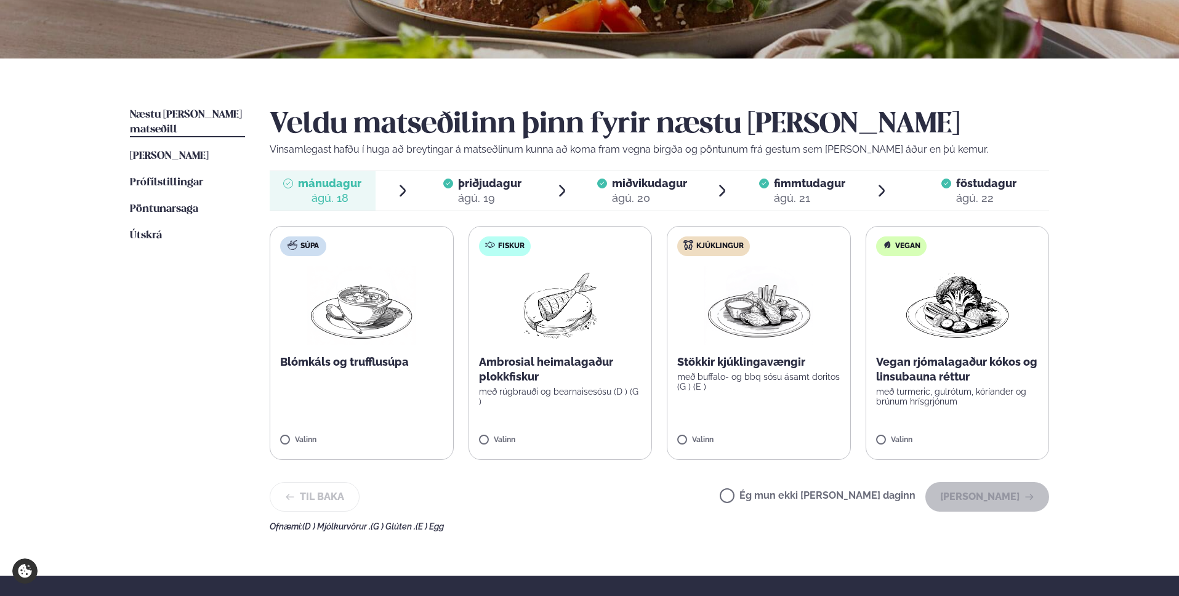
click at [842, 501] on label "Ég mun ekki [PERSON_NAME] daginn" at bounding box center [818, 497] width 196 height 13
click at [994, 503] on button "[PERSON_NAME]" at bounding box center [988, 497] width 124 height 30
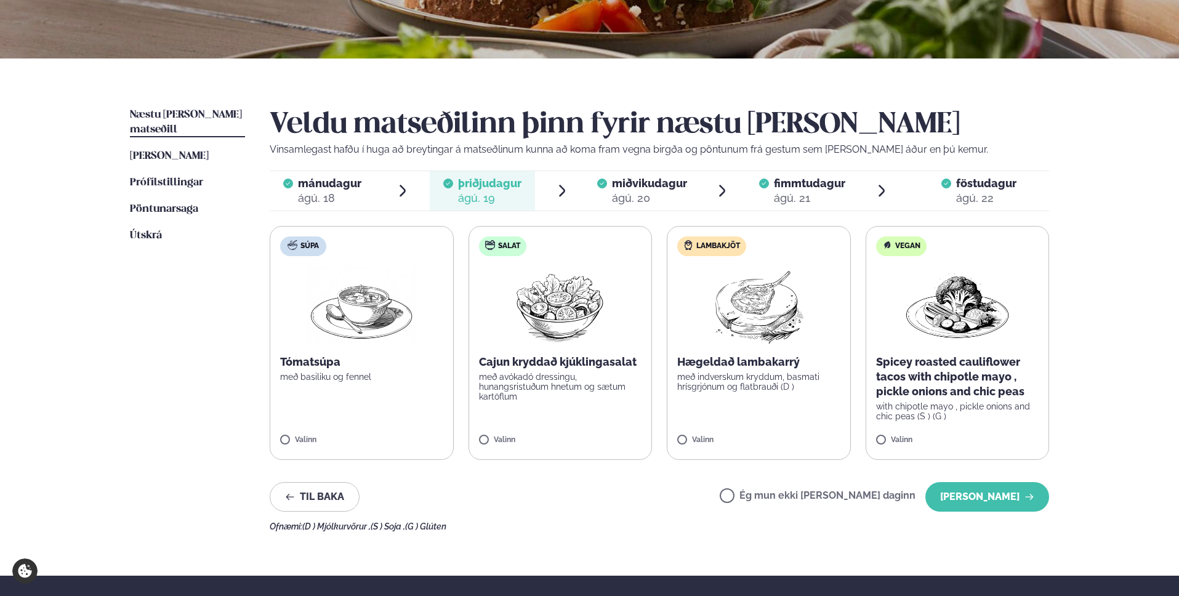
click at [1011, 204] on div "ágú. 22" at bounding box center [986, 198] width 60 height 15
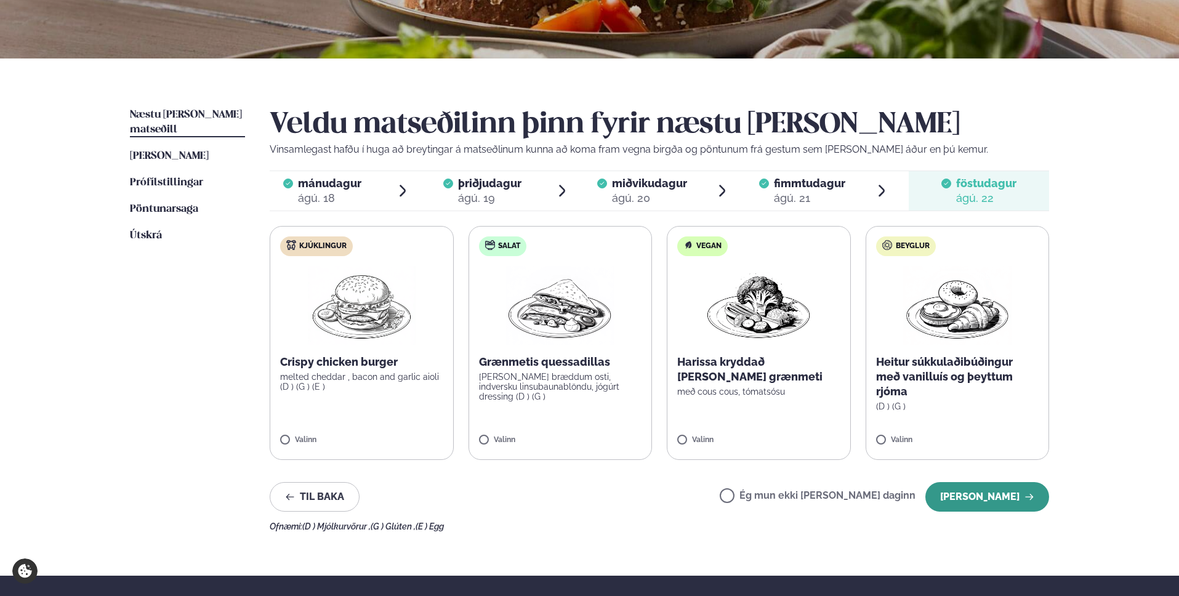
click at [1006, 493] on button "[PERSON_NAME]" at bounding box center [988, 497] width 124 height 30
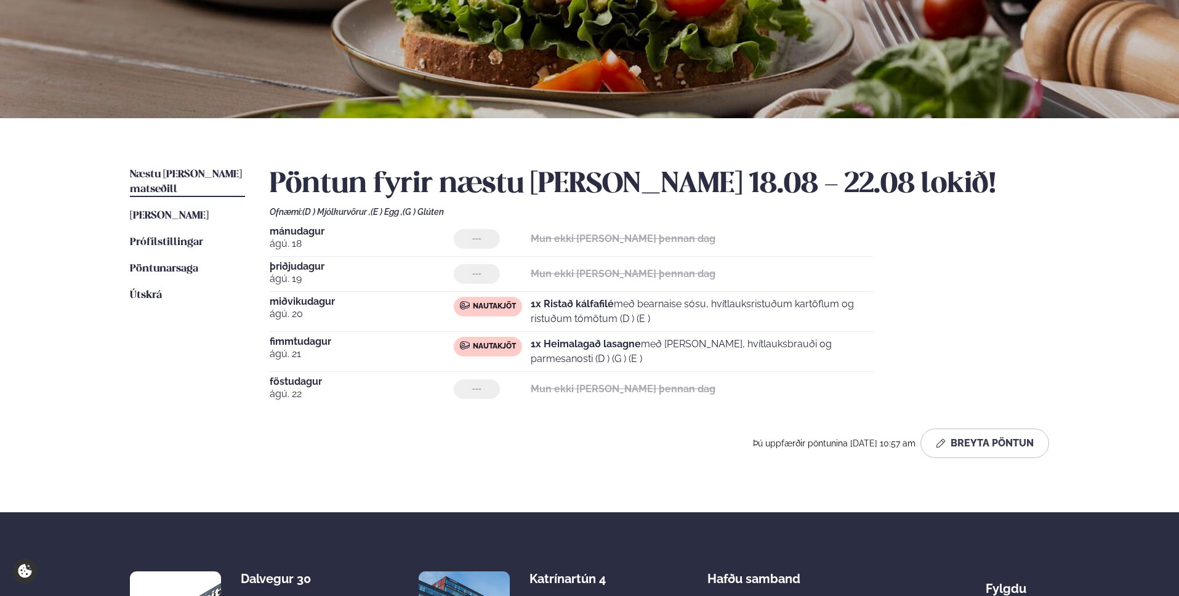
scroll to position [0, 0]
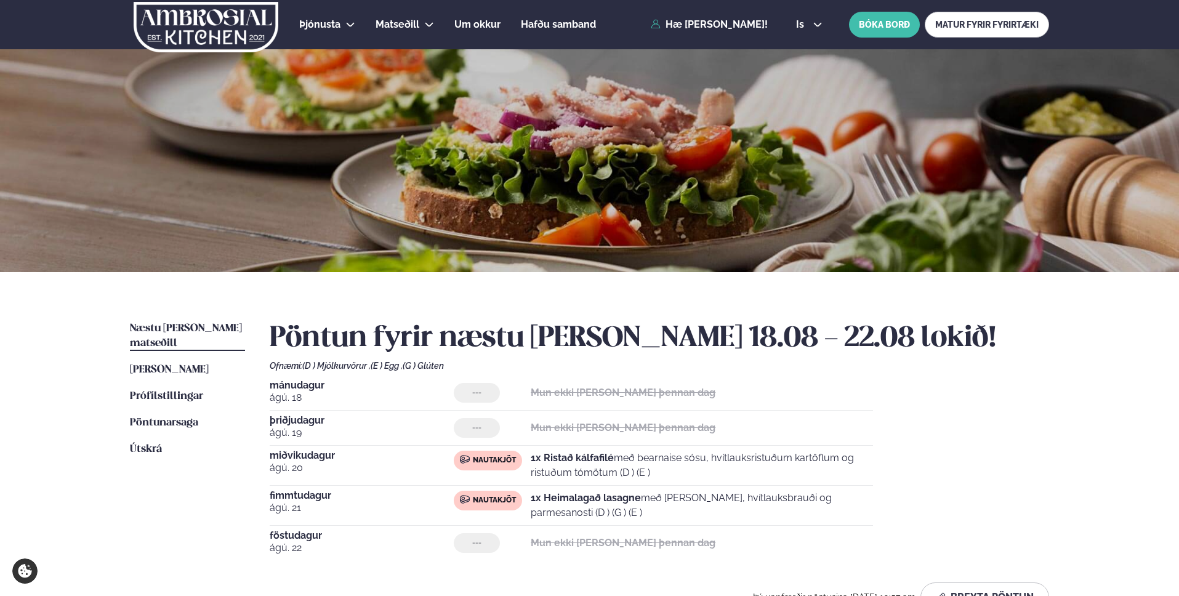
drag, startPoint x: 1031, startPoint y: 443, endPoint x: 1007, endPoint y: 369, distance: 78.3
click at [1032, 440] on div "[DATE] --- Mun ekki [PERSON_NAME] þennan dag [DATE] --- Mun ekki [PERSON_NAME] …" at bounding box center [660, 471] width 780 height 180
